Goal: Task Accomplishment & Management: Complete application form

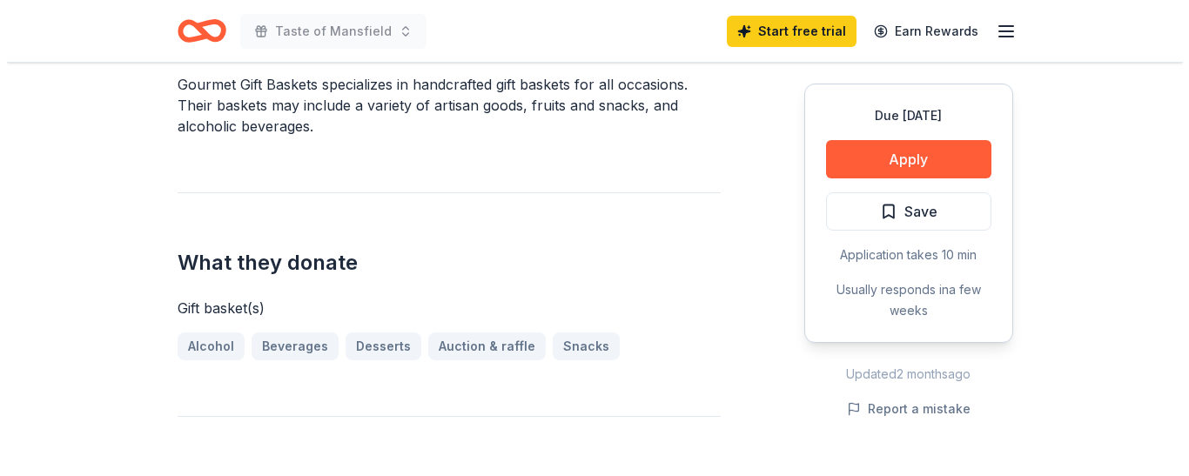
scroll to position [522, 0]
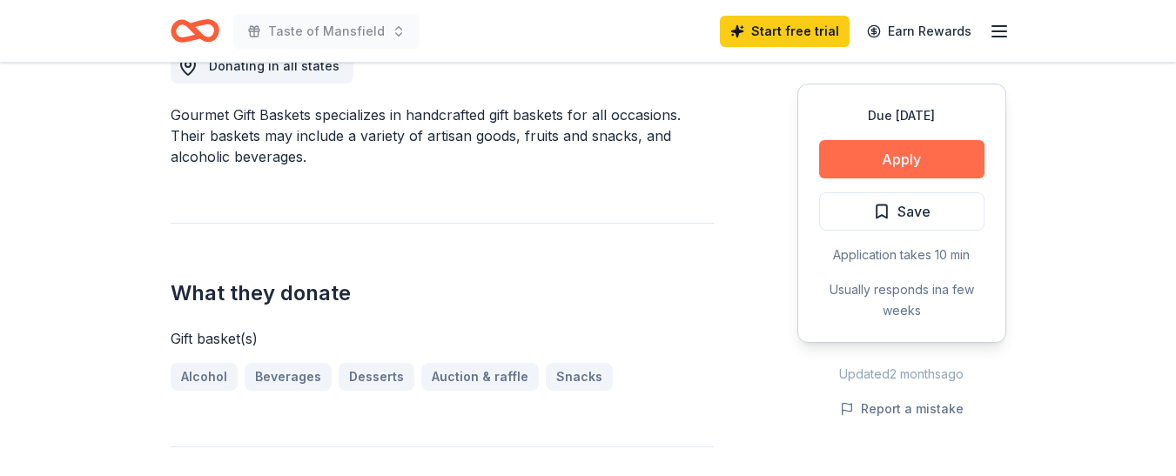
click at [922, 158] on button "Apply" at bounding box center [901, 159] width 165 height 38
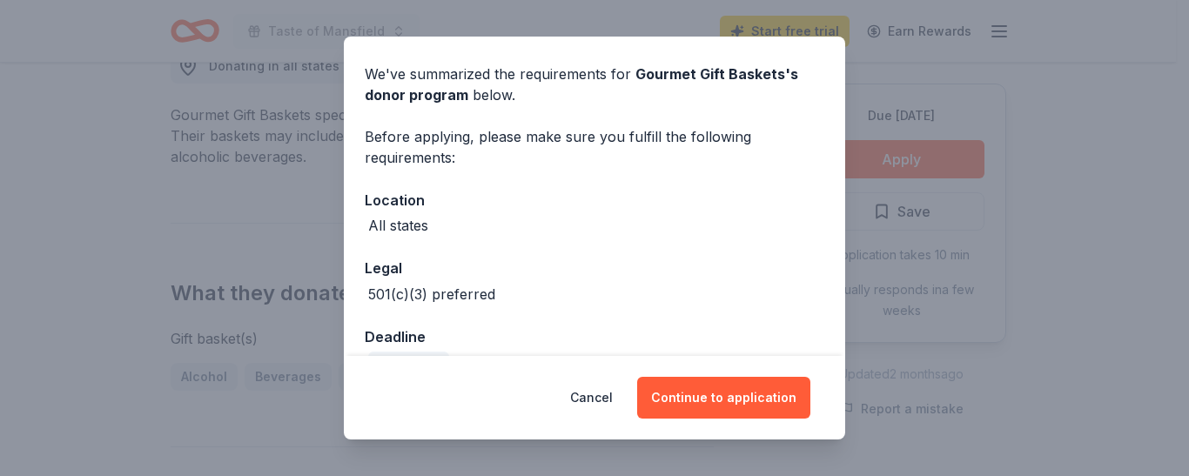
scroll to position [97, 0]
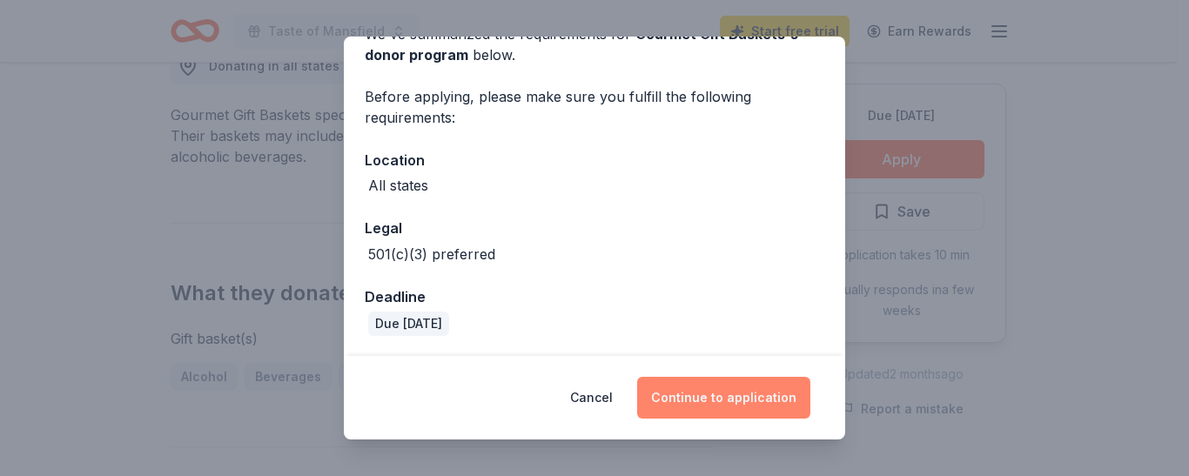
click at [720, 399] on button "Continue to application" at bounding box center [723, 398] width 173 height 42
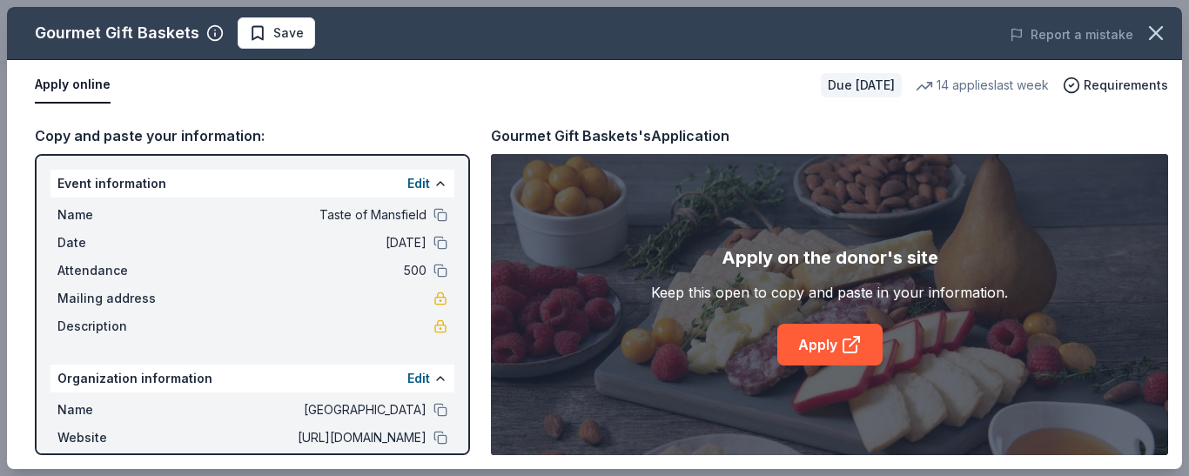
drag, startPoint x: 126, startPoint y: 233, endPoint x: 78, endPoint y: 226, distance: 48.4
click at [83, 228] on div "Name Taste of Mansfield Date [DATE] Attendance 500 Mailing address Description" at bounding box center [252, 271] width 404 height 146
drag, startPoint x: 43, startPoint y: 209, endPoint x: 145, endPoint y: 259, distance: 114.4
click at [145, 259] on div "Event information Edit Name Taste of Mansfield Date [DATE] Attendance 500 Maili…" at bounding box center [252, 304] width 435 height 301
drag, startPoint x: 251, startPoint y: 232, endPoint x: 226, endPoint y: 309, distance: 80.4
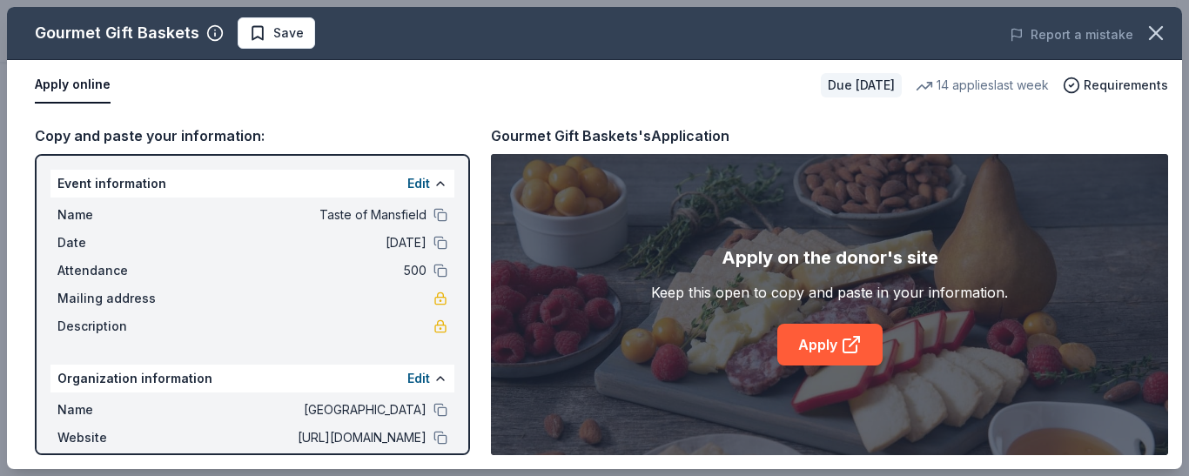
drag, startPoint x: 226, startPoint y: 309, endPoint x: 171, endPoint y: 287, distance: 59.8
click at [171, 287] on div "Name Taste of Mansfield Date [DATE] Attendance 500 Mailing address Description" at bounding box center [252, 271] width 404 height 146
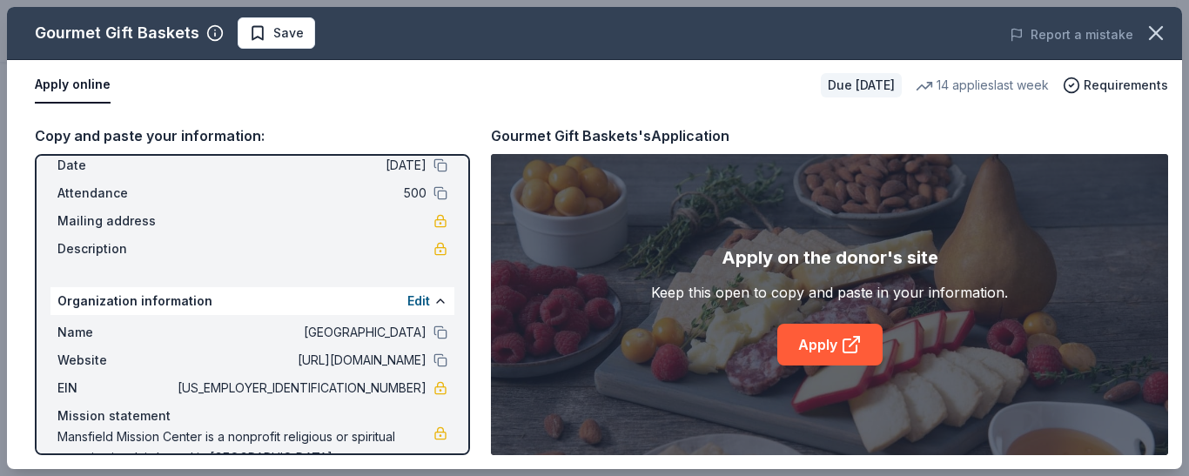
scroll to position [47, 0]
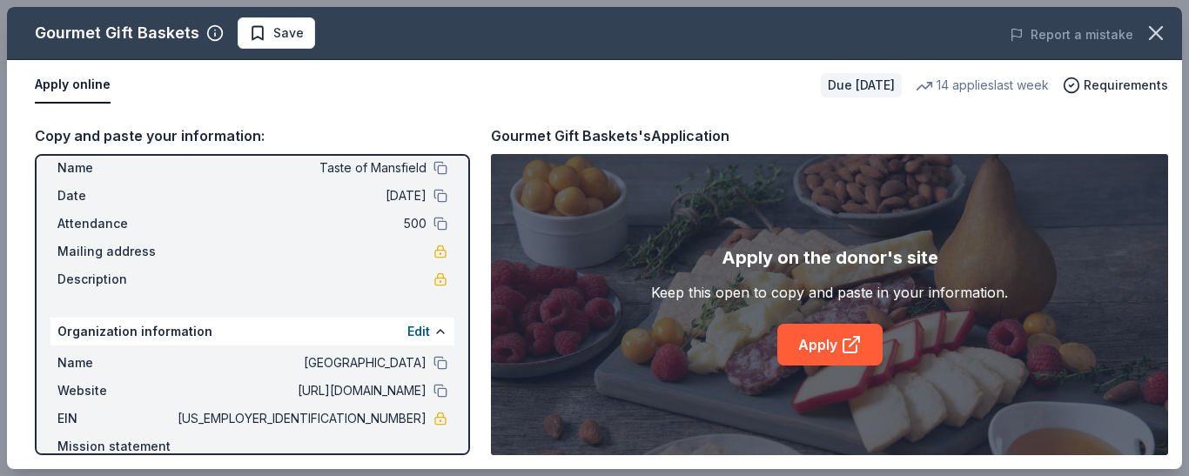
drag, startPoint x: 216, startPoint y: 164, endPoint x: 179, endPoint y: 97, distance: 75.6
click at [179, 97] on div "Apply online" at bounding box center [421, 85] width 772 height 37
drag, startPoint x: 78, startPoint y: 194, endPoint x: 77, endPoint y: 283, distance: 88.8
drag, startPoint x: 77, startPoint y: 283, endPoint x: 422, endPoint y: 90, distance: 395.1
click at [422, 90] on div "Apply online" at bounding box center [421, 85] width 772 height 37
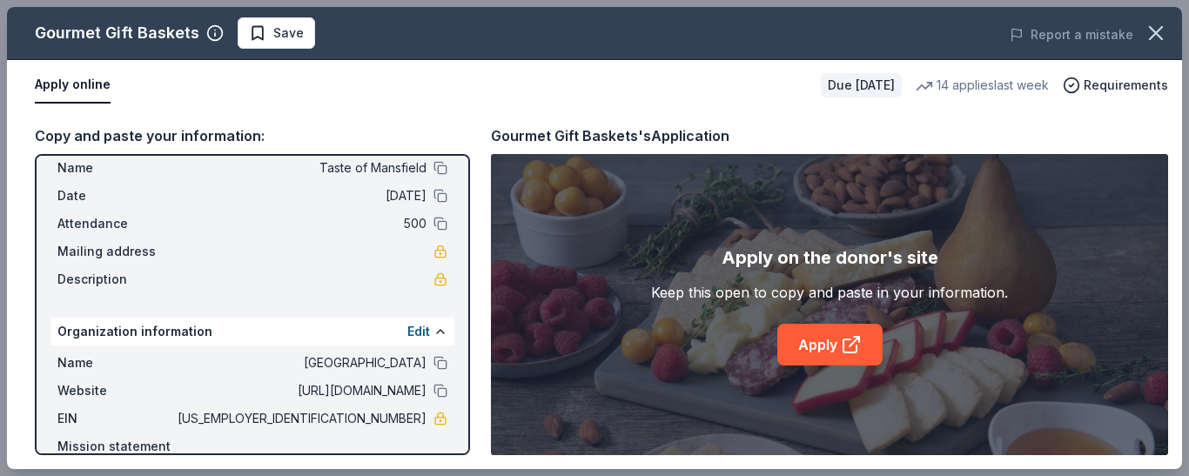
drag, startPoint x: 75, startPoint y: 162, endPoint x: 113, endPoint y: 386, distance: 227.8
click at [113, 386] on div "Event information Edit Name Taste of Mansfield Date 10/23/25 Attendance 500 Mai…" at bounding box center [252, 304] width 435 height 301
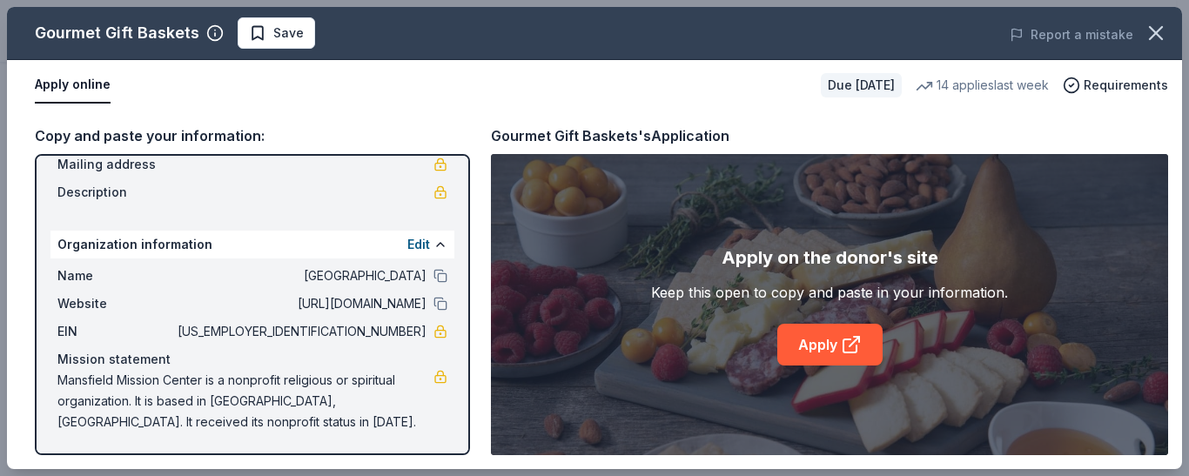
click at [217, 330] on span "36-4753862" at bounding box center [300, 331] width 252 height 21
click at [433, 275] on button at bounding box center [440, 276] width 14 height 14
click at [433, 305] on button at bounding box center [440, 304] width 14 height 14
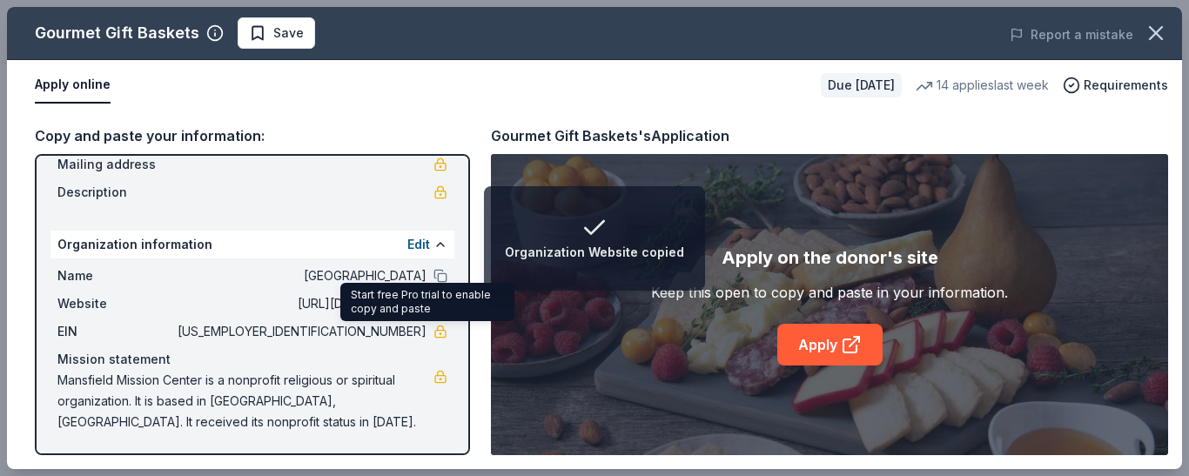
click at [433, 332] on link at bounding box center [440, 332] width 14 height 14
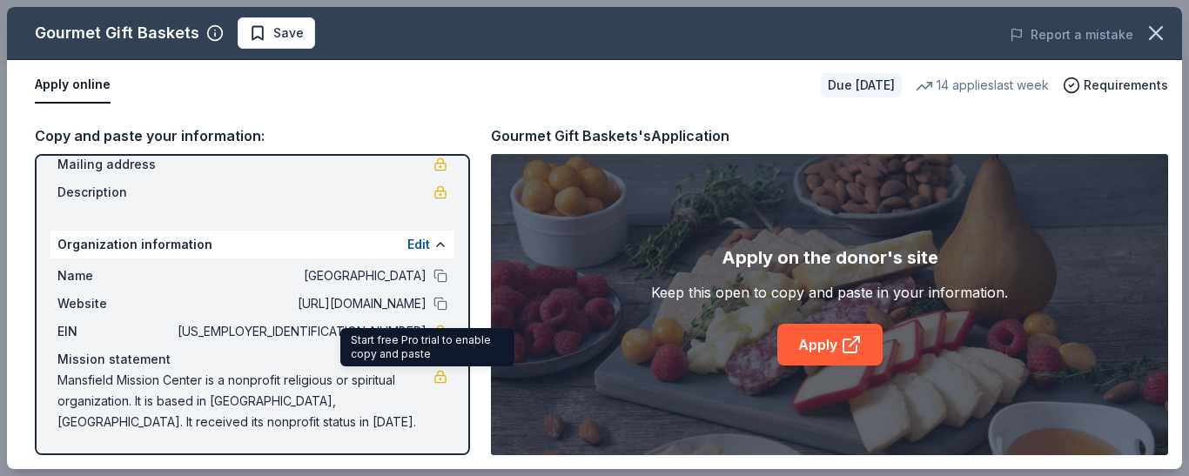
click at [426, 385] on div "Mansfield Mission Center is a nonprofit religious or spiritual organization. It…" at bounding box center [252, 401] width 390 height 63
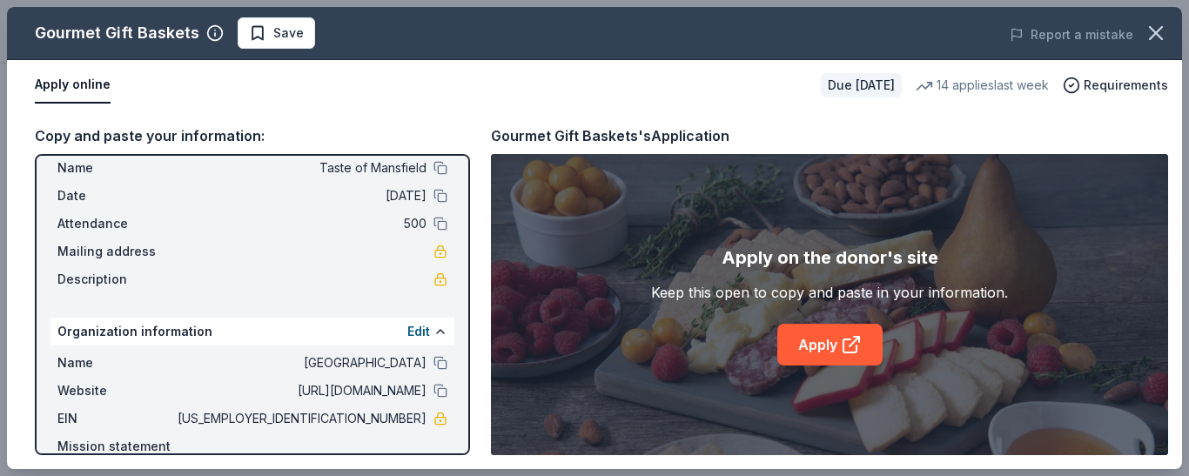
scroll to position [0, 0]
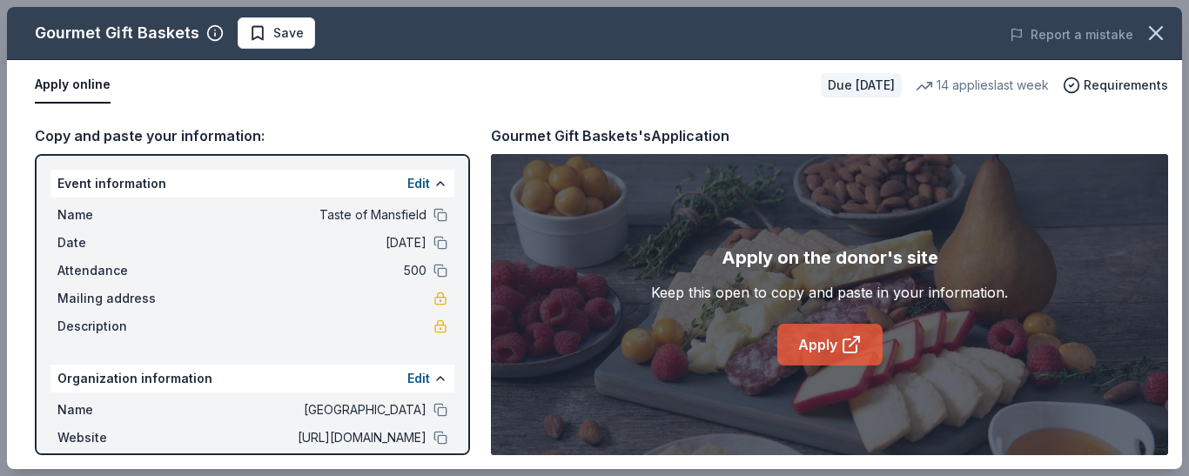
click at [828, 339] on link "Apply" at bounding box center [829, 345] width 105 height 42
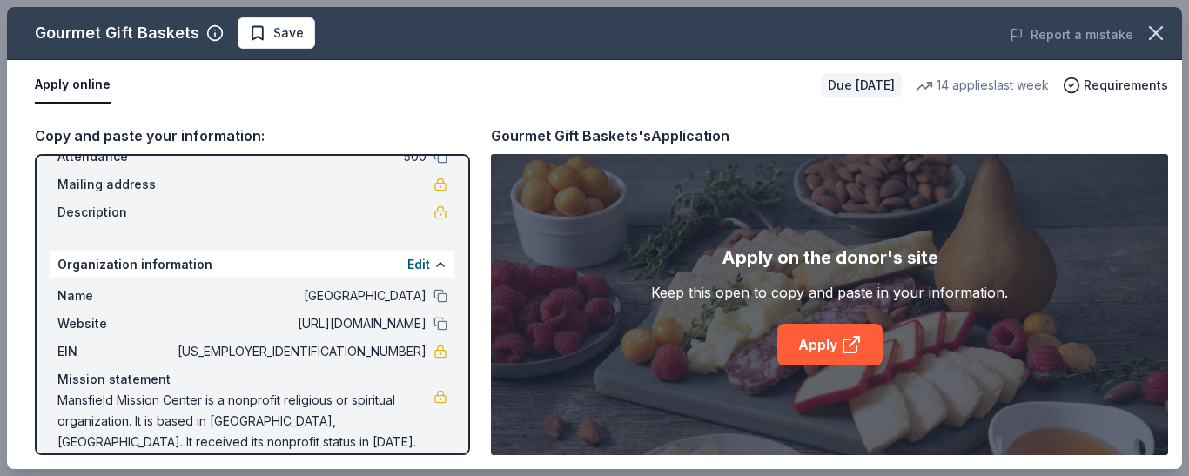
scroll to position [134, 0]
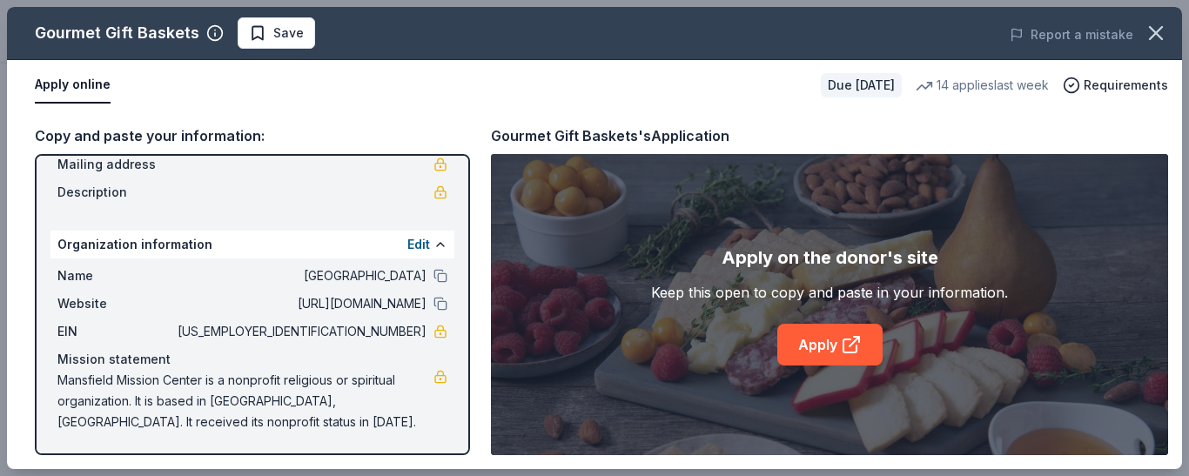
drag, startPoint x: 418, startPoint y: 324, endPoint x: 325, endPoint y: 323, distance: 92.2
click at [325, 323] on div "EIN 36-4753862" at bounding box center [252, 331] width 390 height 21
drag, startPoint x: 332, startPoint y: 326, endPoint x: 402, endPoint y: 330, distance: 70.6
click at [402, 330] on span "36-4753862" at bounding box center [300, 331] width 252 height 21
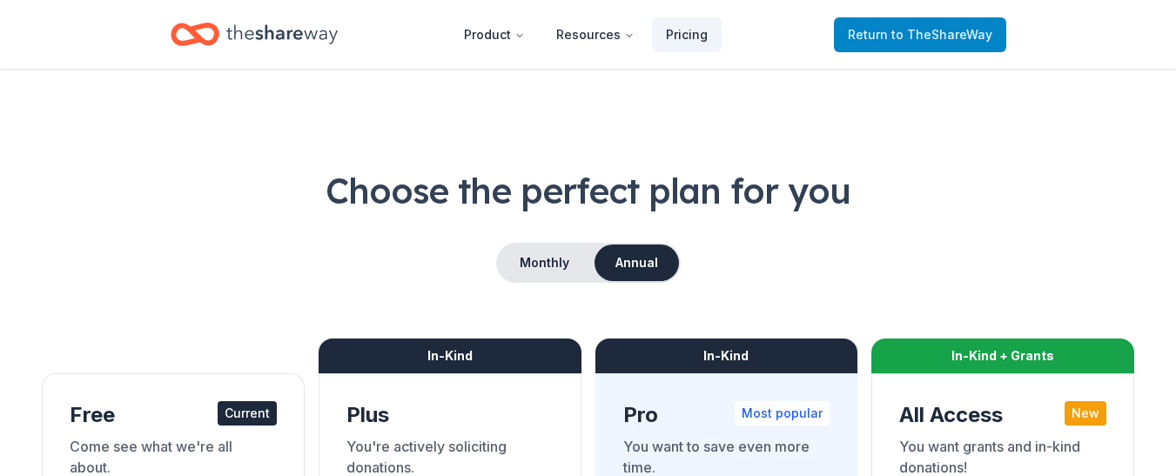
click at [944, 27] on span "to TheShareWay" at bounding box center [941, 34] width 101 height 15
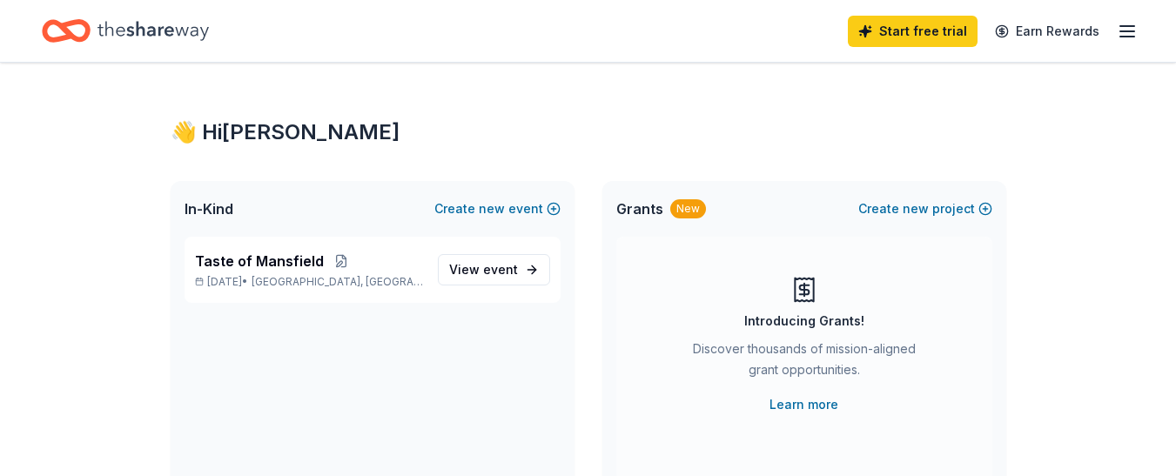
click at [922, 34] on link "Start free trial" at bounding box center [913, 31] width 130 height 31
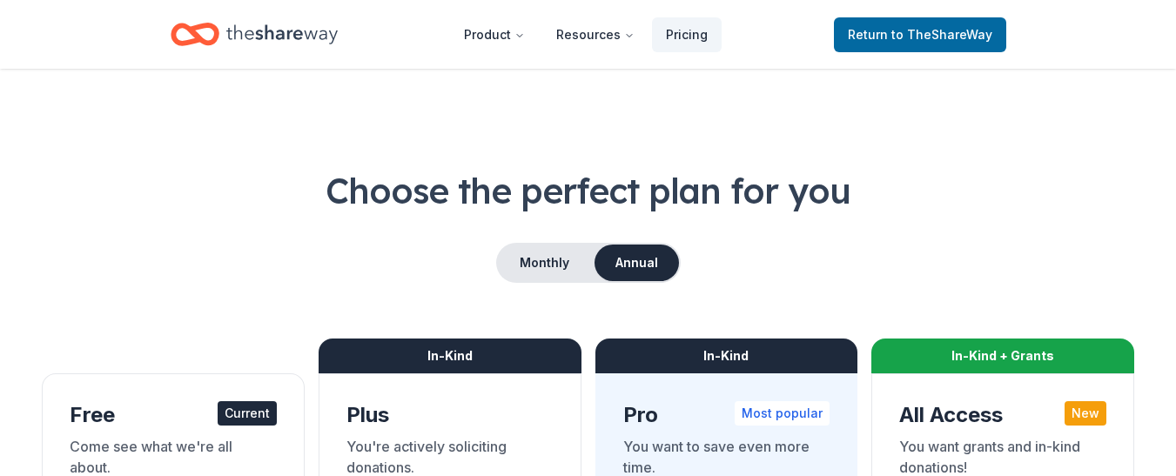
click at [922, 34] on span "to TheShareWay" at bounding box center [941, 34] width 101 height 15
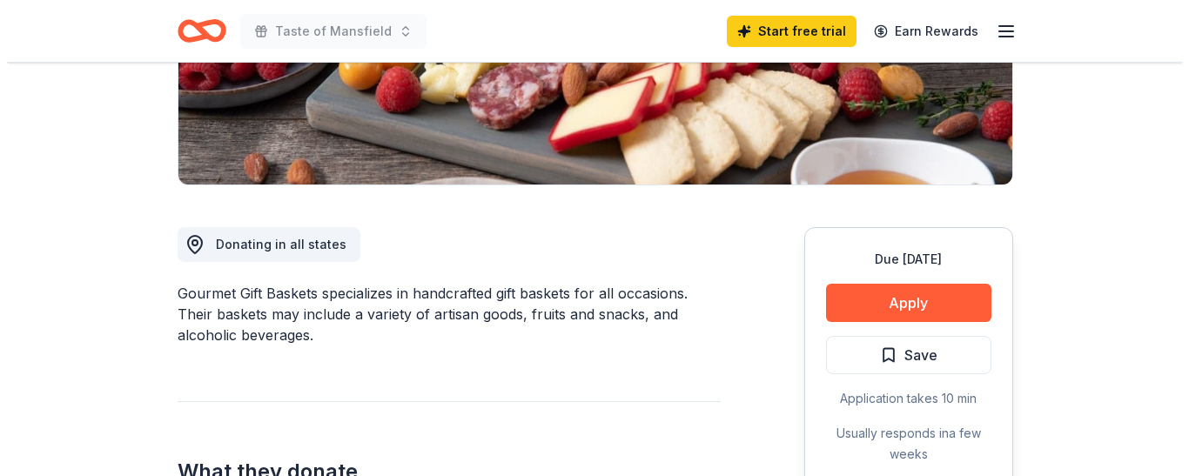
scroll to position [348, 0]
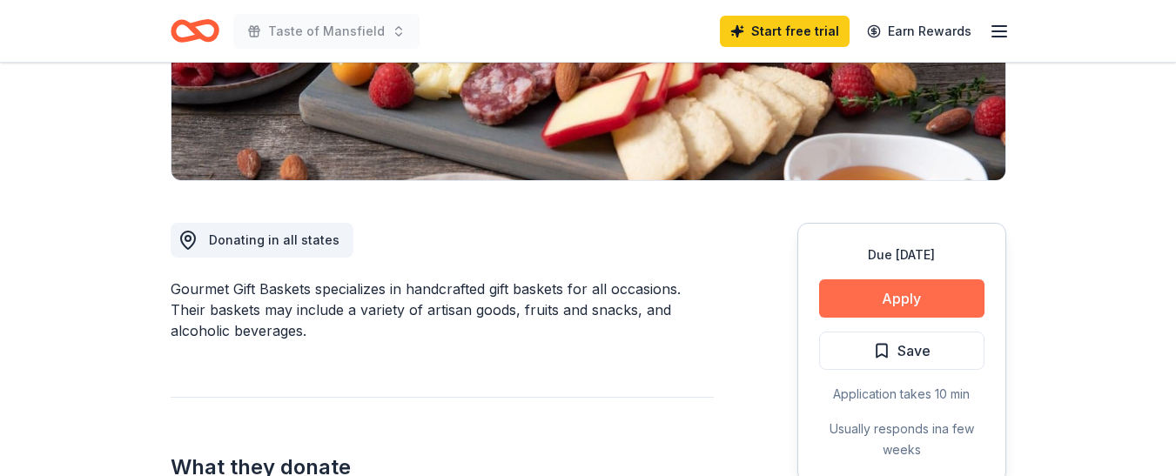
click at [907, 292] on button "Apply" at bounding box center [901, 298] width 165 height 38
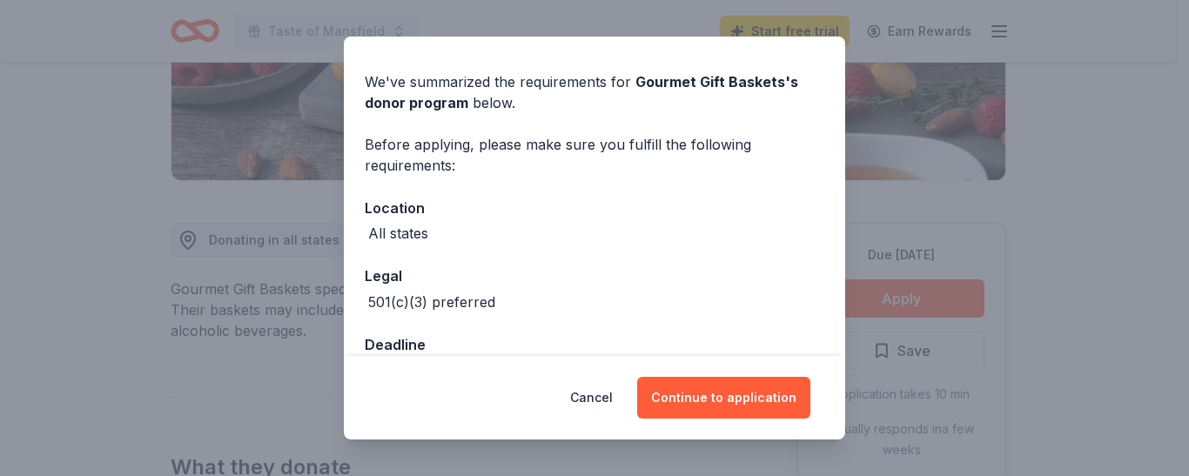
scroll to position [97, 0]
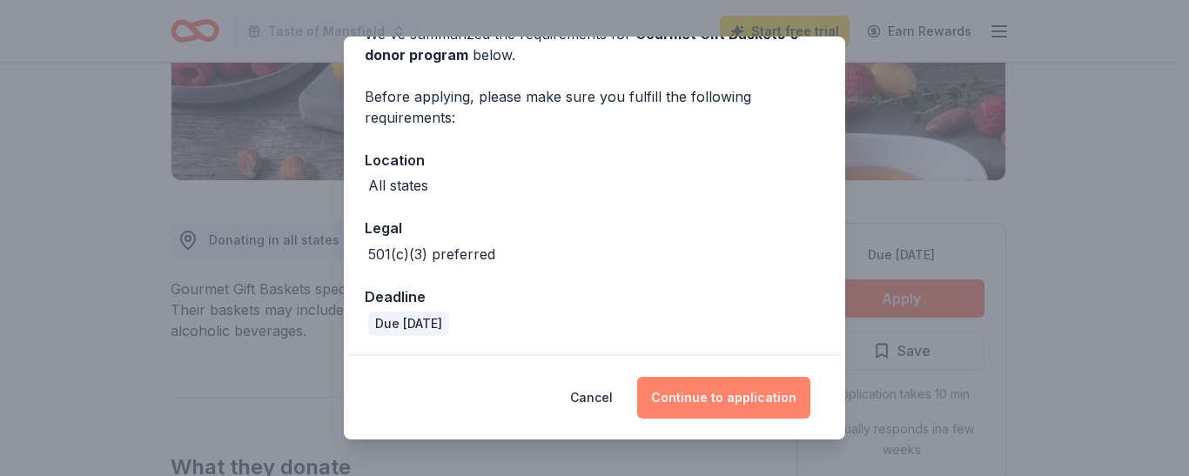
click at [722, 398] on button "Continue to application" at bounding box center [723, 398] width 173 height 42
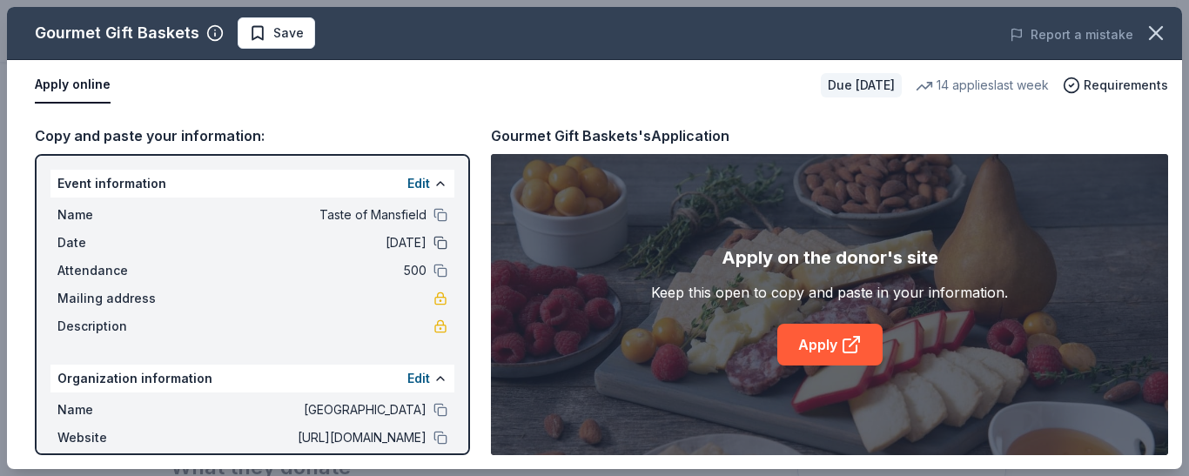
click at [433, 249] on button at bounding box center [440, 243] width 14 height 14
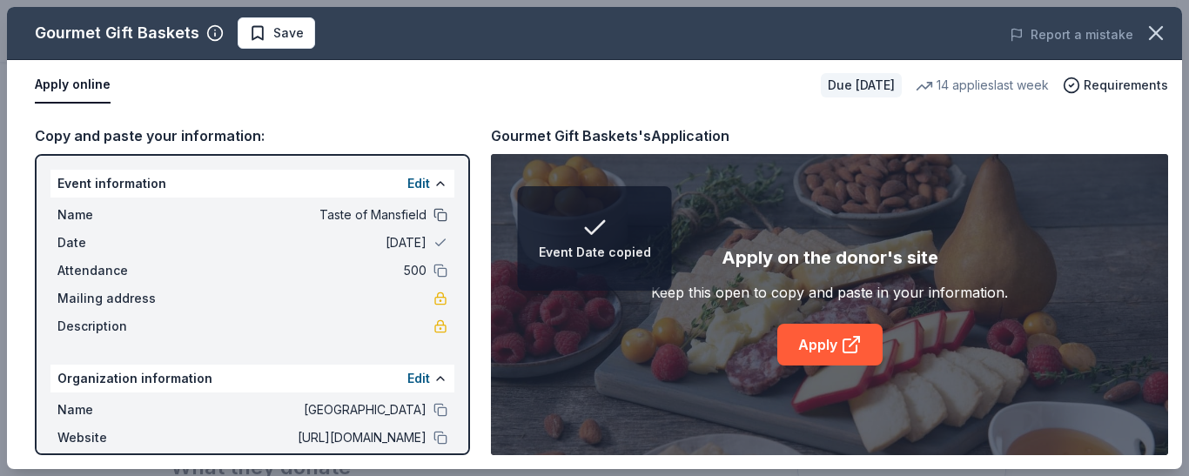
click at [433, 210] on button at bounding box center [440, 215] width 14 height 14
click at [433, 265] on button at bounding box center [440, 271] width 14 height 14
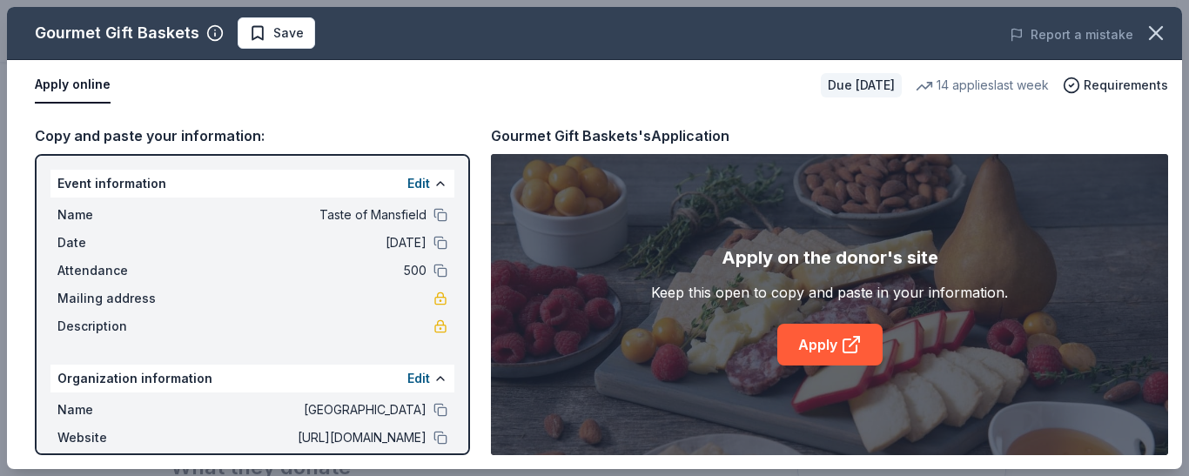
click at [431, 399] on div "Name Mansfield Mission Center" at bounding box center [252, 409] width 390 height 21
click at [433, 414] on button at bounding box center [440, 410] width 14 height 14
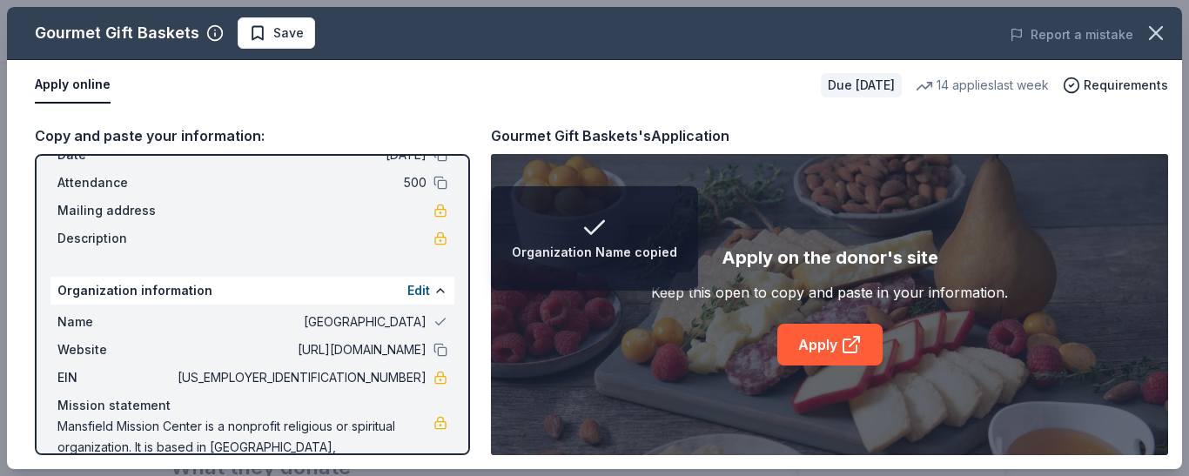
scroll to position [134, 0]
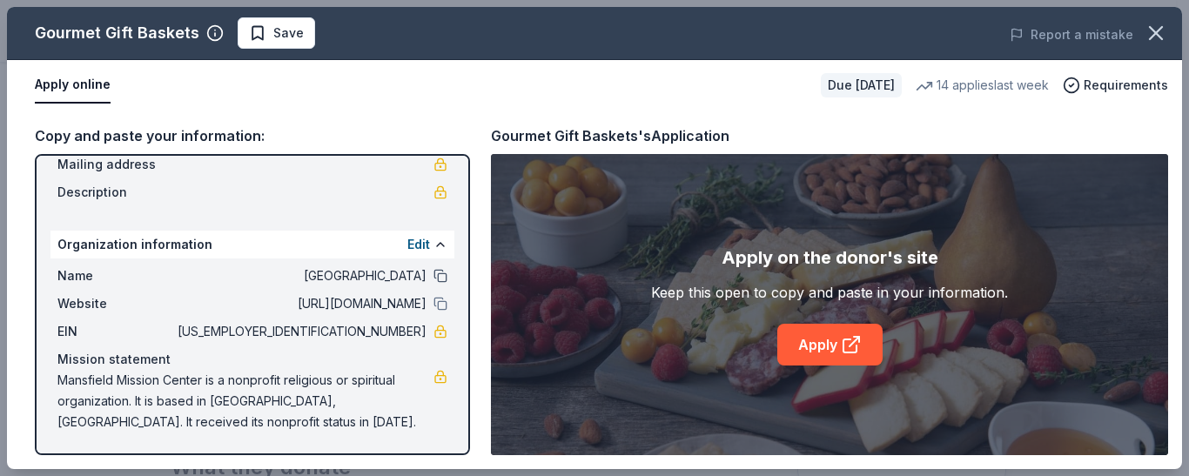
click at [433, 278] on button at bounding box center [440, 276] width 14 height 14
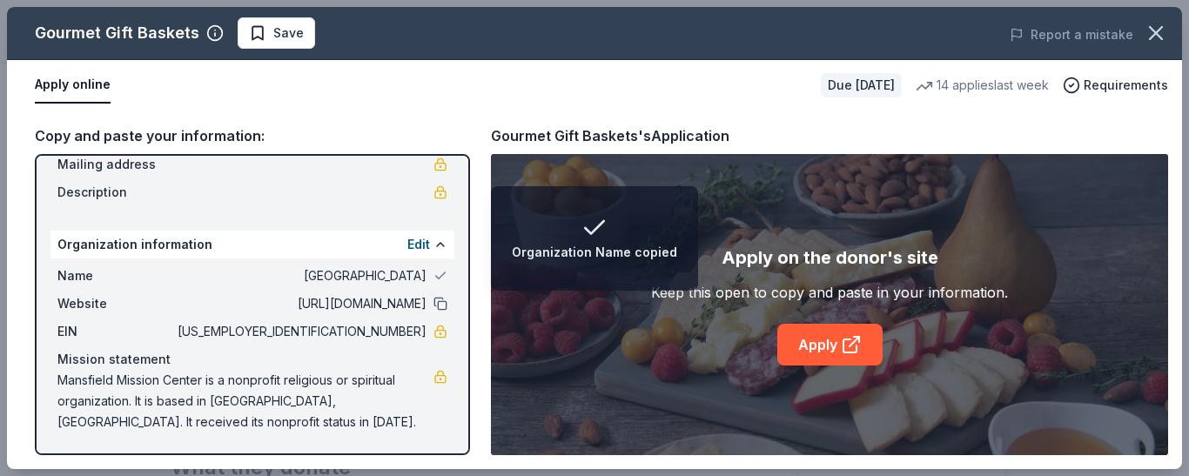
click at [433, 304] on button at bounding box center [440, 304] width 14 height 14
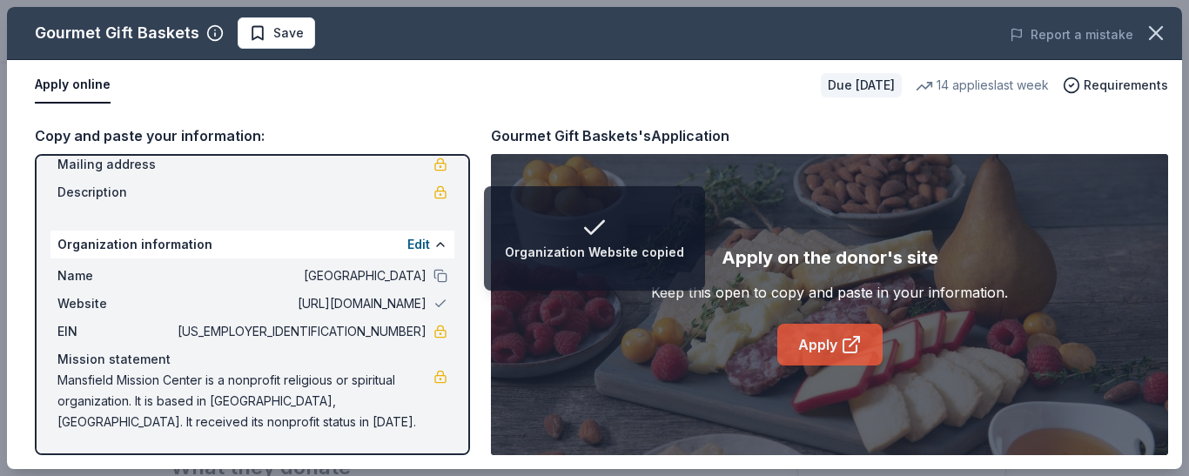
click at [823, 340] on link "Apply" at bounding box center [829, 345] width 105 height 42
